Goal: Transaction & Acquisition: Book appointment/travel/reservation

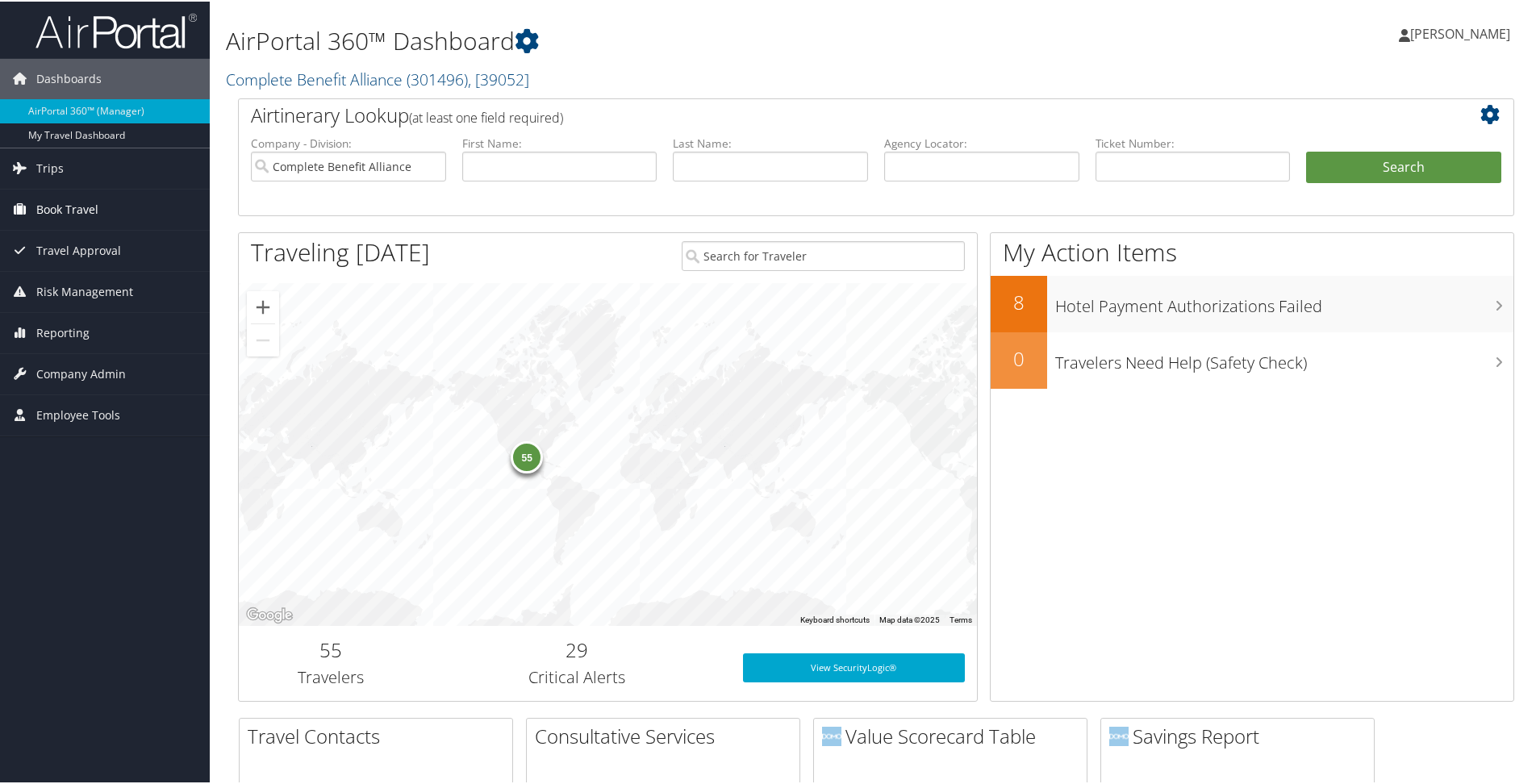
click at [101, 216] on link "Book Travel" at bounding box center [105, 208] width 210 height 41
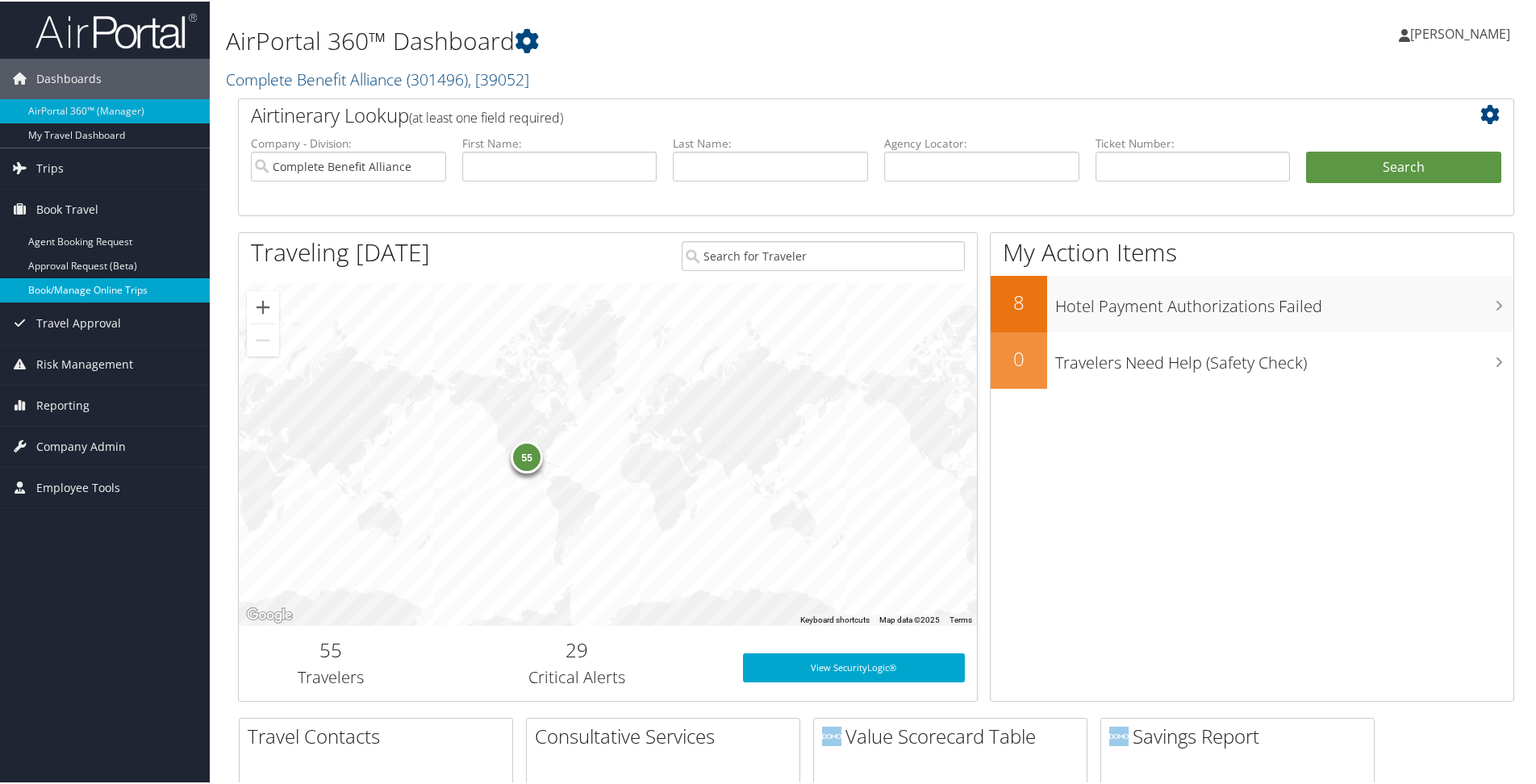
click at [108, 281] on link "Book/Manage Online Trips" at bounding box center [105, 288] width 210 height 24
